Goal: Task Accomplishment & Management: Manage account settings

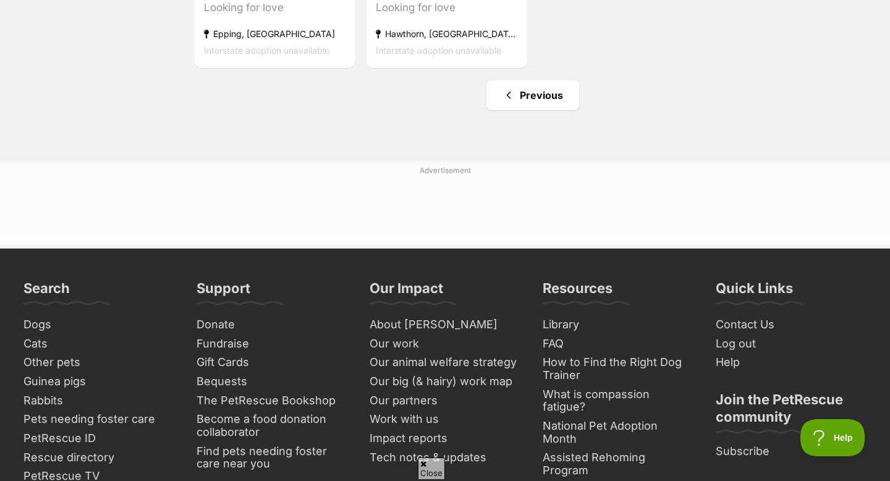
scroll to position [1529, 0]
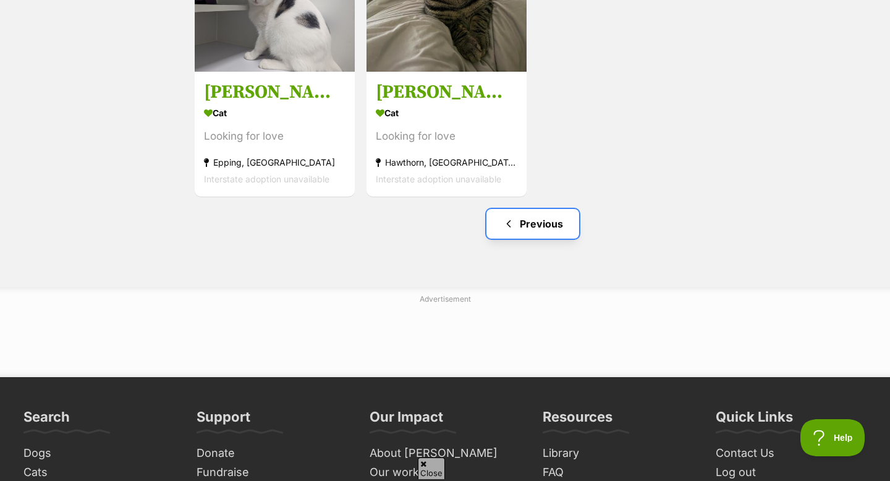
click at [535, 232] on link "Previous" at bounding box center [532, 224] width 93 height 30
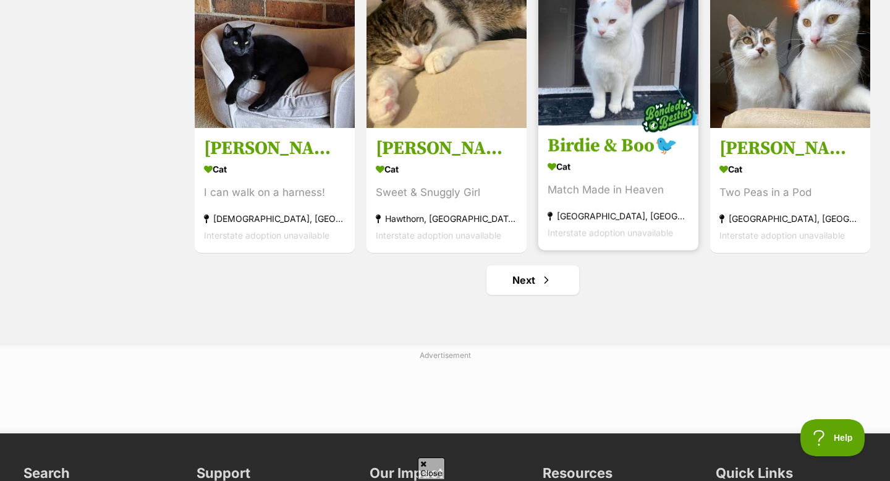
scroll to position [1472, 0]
